Goal: Navigation & Orientation: Find specific page/section

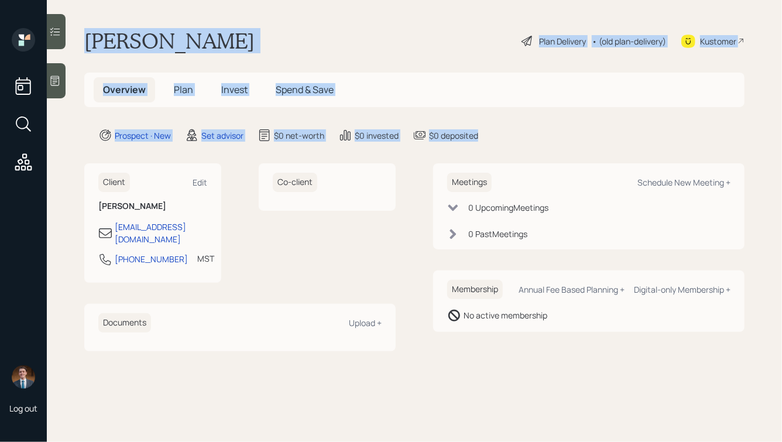
drag, startPoint x: 510, startPoint y: 140, endPoint x: 235, endPoint y: -13, distance: 314.7
click at [235, 0] on html "Log out Peter Wright Plan Delivery • (old plan-delivery) Kustomer Overview Plan…" at bounding box center [391, 221] width 782 height 442
click at [205, 47] on div "Peter Wright Plan Delivery • (old plan-delivery) Kustomer" at bounding box center [414, 41] width 660 height 26
